Goal: Task Accomplishment & Management: Complete application form

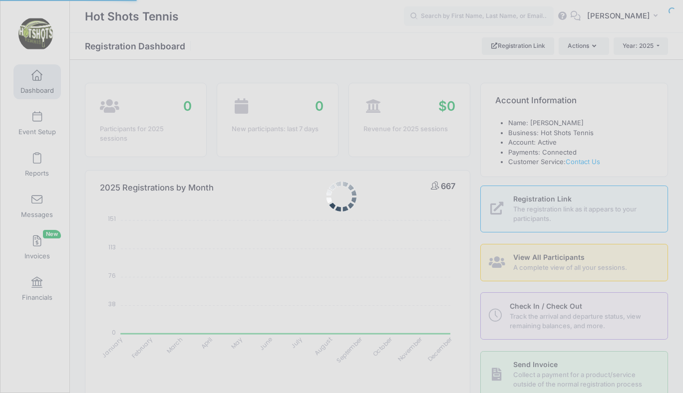
select select
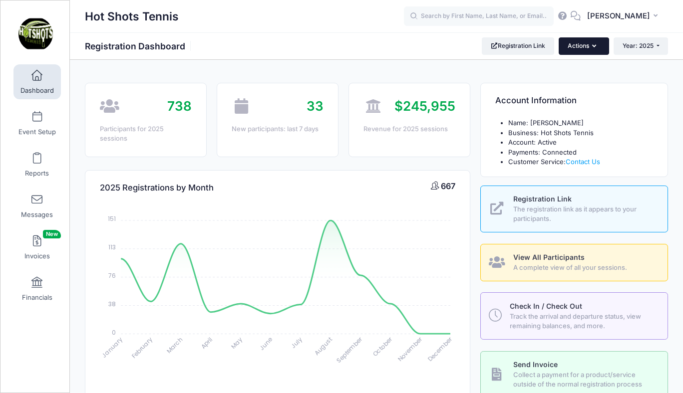
click at [579, 46] on button "Actions" at bounding box center [583, 45] width 50 height 17
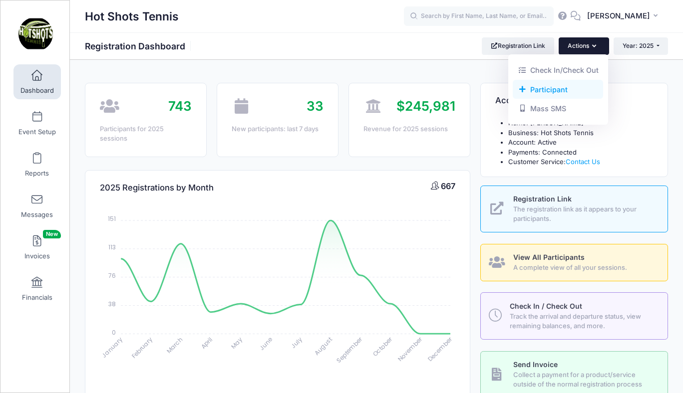
click at [552, 88] on link "Participant" at bounding box center [558, 89] width 90 height 19
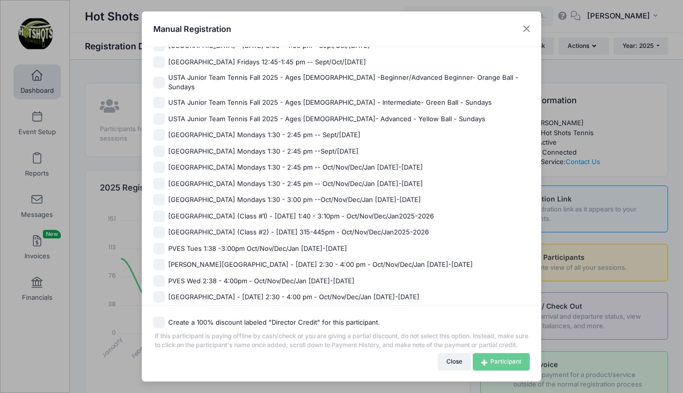
scroll to position [851, 0]
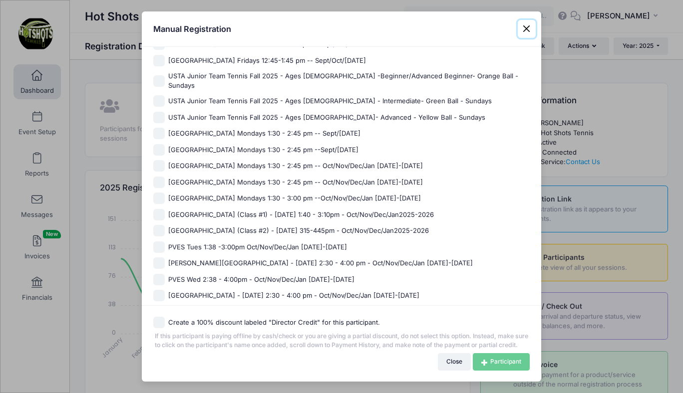
click at [527, 27] on button "Close" at bounding box center [527, 29] width 18 height 18
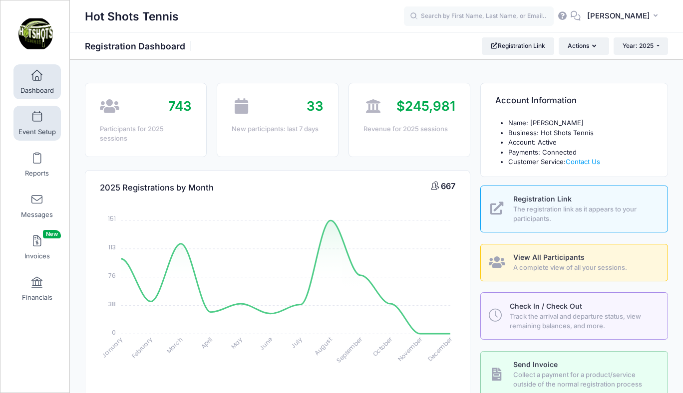
click at [42, 126] on link "Event Setup" at bounding box center [36, 123] width 47 height 35
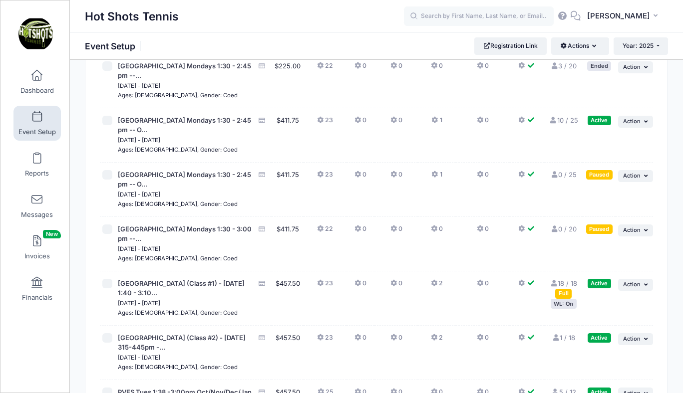
scroll to position [2993, 0]
click at [632, 180] on span "Action" at bounding box center [631, 176] width 17 height 7
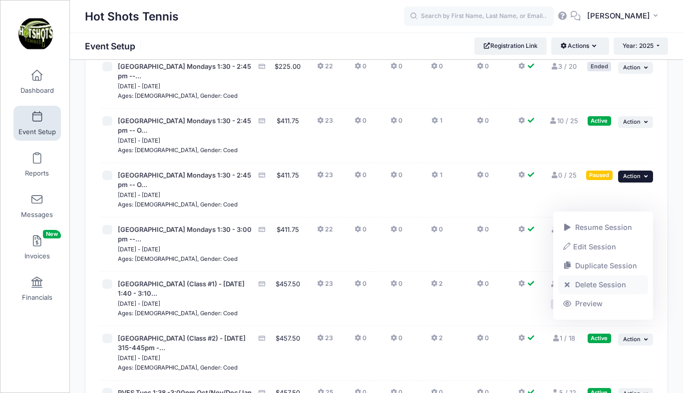
click at [588, 282] on link "Delete Session" at bounding box center [603, 284] width 90 height 19
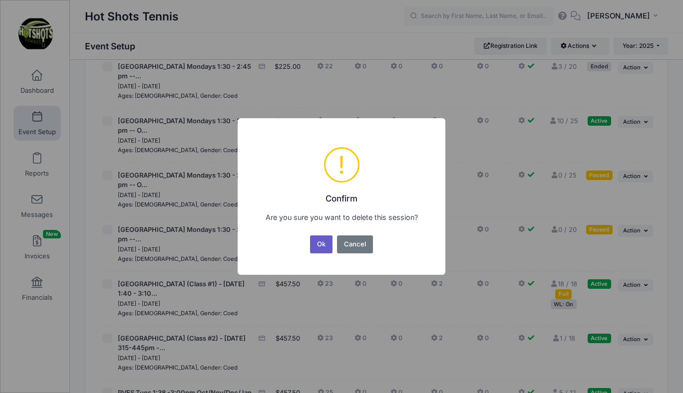
click at [320, 244] on button "Ok" at bounding box center [321, 245] width 23 height 18
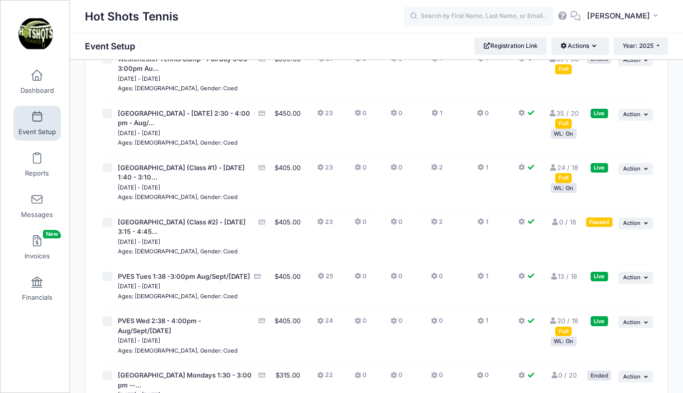
scroll to position [1865, 0]
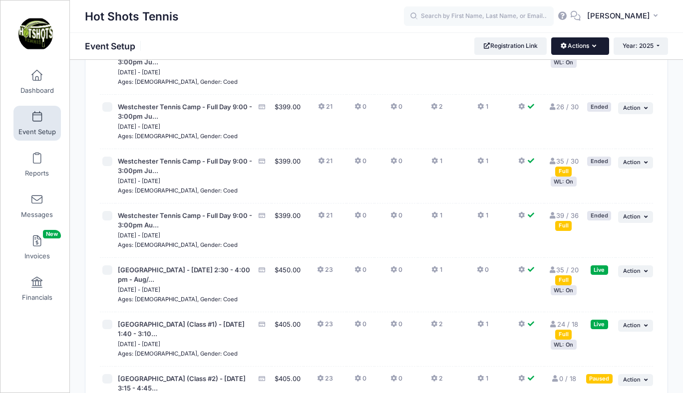
click at [567, 45] on button "Actions" at bounding box center [579, 45] width 57 height 17
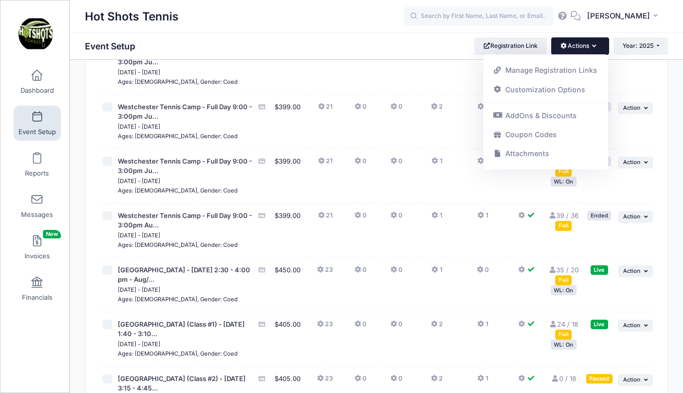
click at [444, 43] on div "Hot Shots Tennis Event Setup Registration Link Actions Manage Registration Link…" at bounding box center [376, 45] width 613 height 17
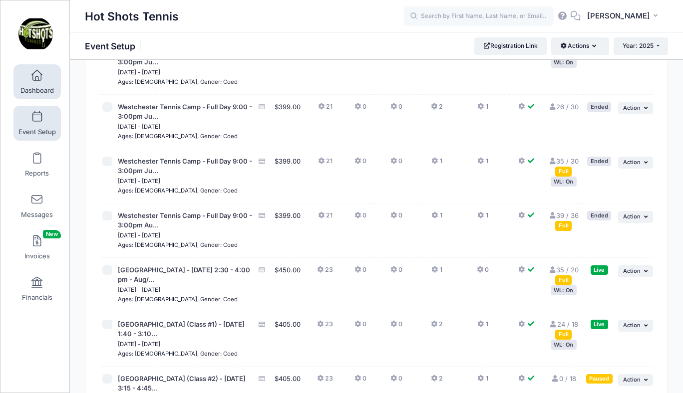
click at [37, 79] on span at bounding box center [37, 75] width 0 height 11
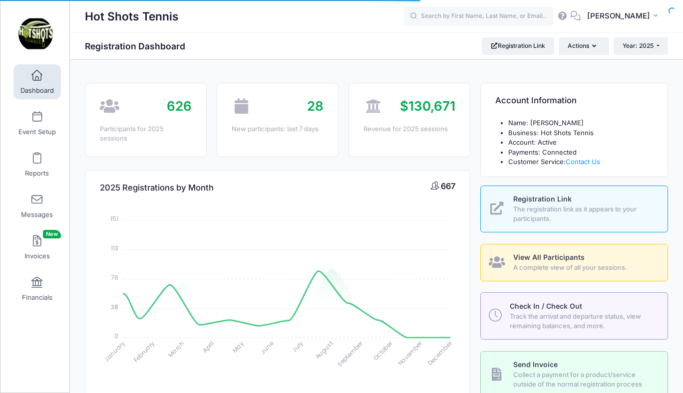
select select
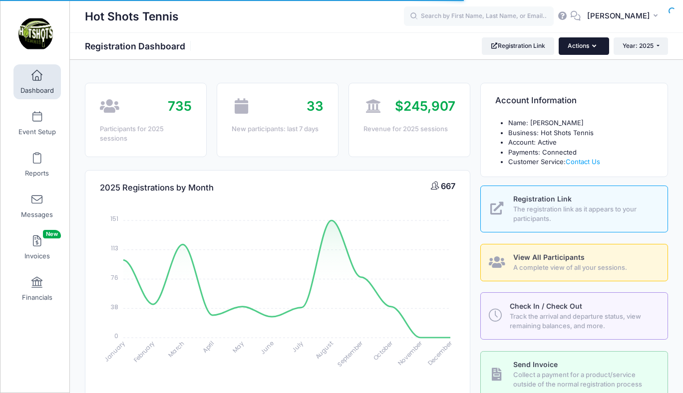
click at [580, 45] on button "Actions" at bounding box center [583, 45] width 50 height 17
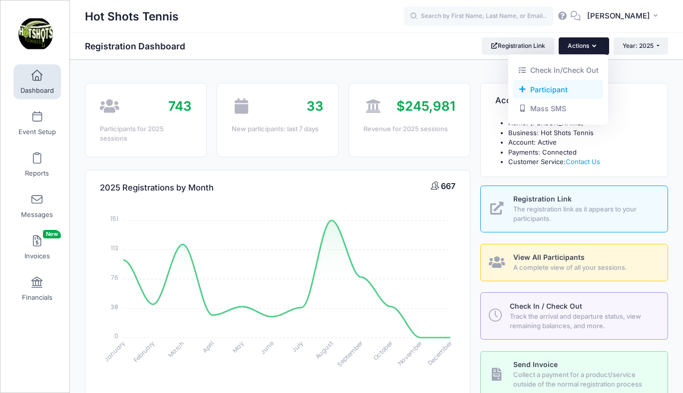
click at [542, 87] on link "Participant" at bounding box center [558, 89] width 90 height 19
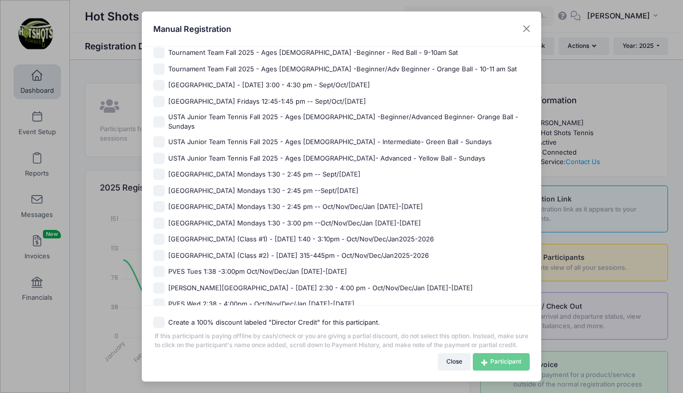
scroll to position [817, 0]
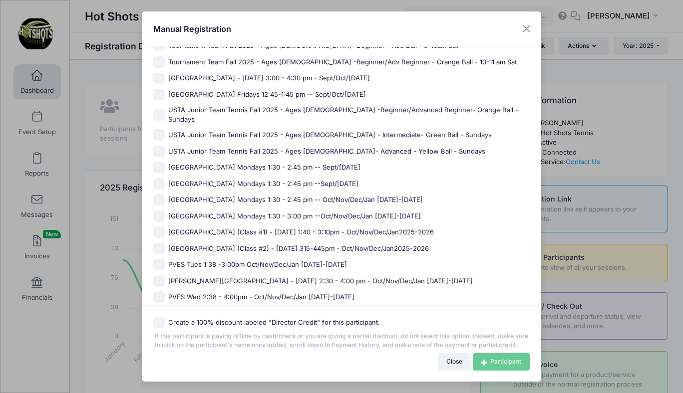
click at [291, 195] on span "Center Street Elementary Mondays 1:30 - 2:45 pm -- Oct/Nov/Dec/Jan 2025-2026" at bounding box center [295, 200] width 255 height 10
click at [165, 194] on input "Center Street Elementary Mondays 1:30 - 2:45 pm -- Oct/Nov/Dec/Jan 2025-2026" at bounding box center [158, 199] width 11 height 11
checkbox input "true"
click at [489, 362] on link "Participant" at bounding box center [501, 361] width 57 height 17
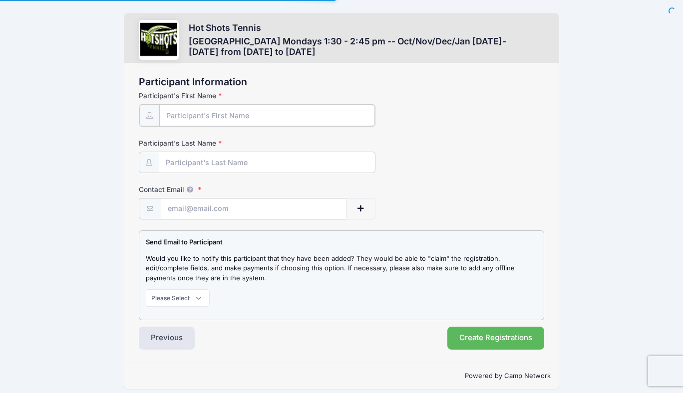
click at [243, 115] on input "Participant's First Name" at bounding box center [266, 115] width 215 height 21
type input "[PERSON_NAME]"
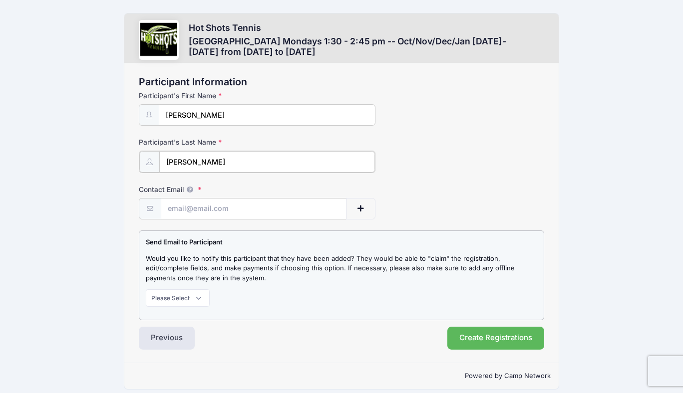
type input "[PERSON_NAME]"
click at [222, 211] on input "Contact Email" at bounding box center [253, 208] width 185 height 21
paste input "[PERSON_NAME][EMAIL_ADDRESS][PERSON_NAME][DOMAIN_NAME]"
type input "aida.k.troy@gmail.com"
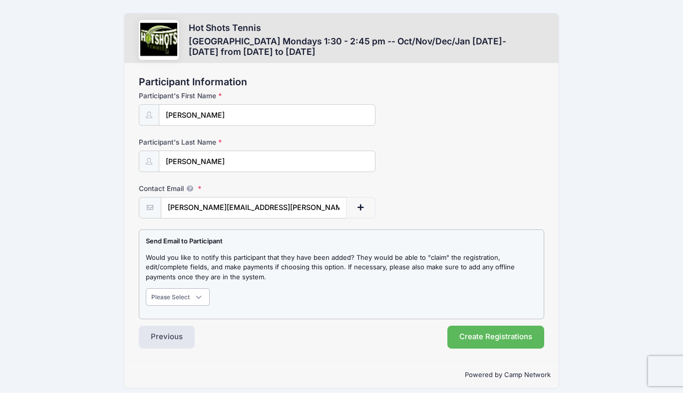
click at [181, 296] on select "Please Select Don't Notify Notify" at bounding box center [178, 296] width 64 height 17
select select "1"
click at [146, 288] on select "Please Select Don't Notify Notify" at bounding box center [178, 296] width 64 height 17
click at [475, 335] on button "Create Registrations" at bounding box center [495, 337] width 97 height 23
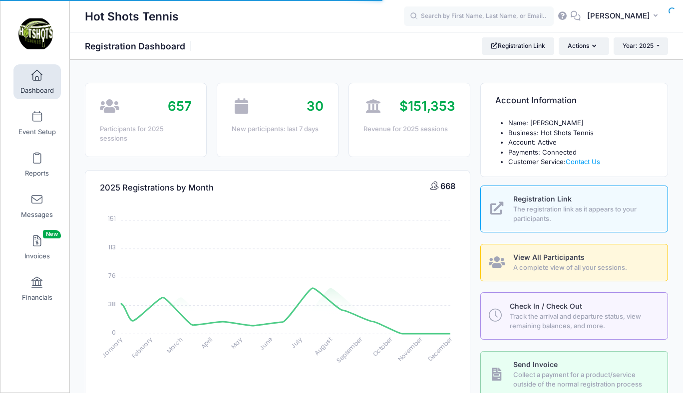
select select
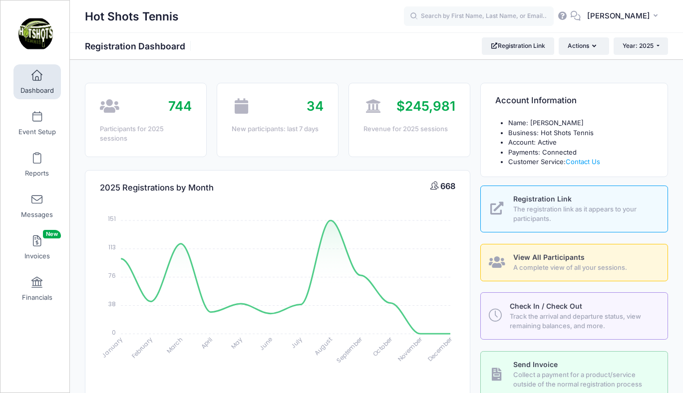
click at [37, 79] on span at bounding box center [37, 75] width 0 height 11
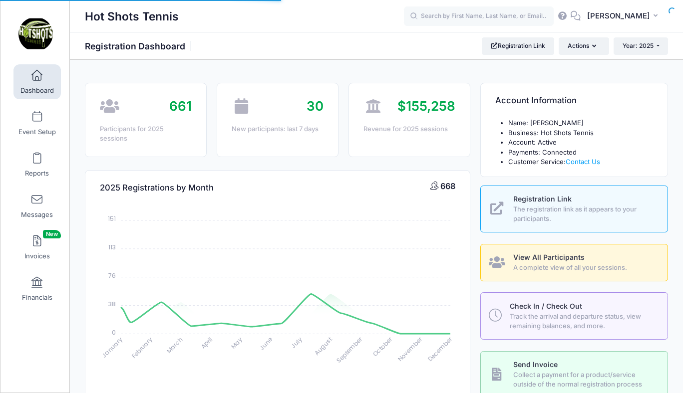
select select
